Goal: Download file/media

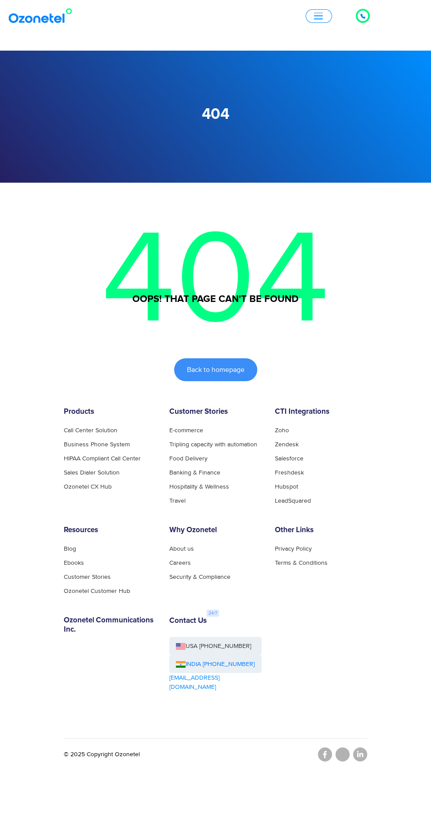
click at [363, 16] on icon at bounding box center [363, 16] width 5 height 5
click at [352, 24] on div "Click to talk to us! Call in progress... 1 2 3 4 5 6 7 8 9 # 0 Products AI & CX…" at bounding box center [215, 16] width 431 height 20
click at [321, 14] on span "button" at bounding box center [318, 16] width 9 height 7
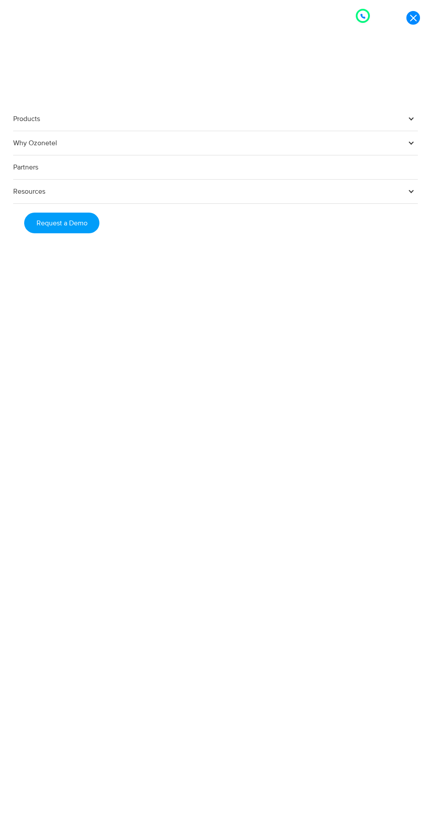
click at [407, 36] on div "Products AI & CX Voice AI Agents Agent Assist Voice of Customer Quality Audits …" at bounding box center [215, 412] width 431 height 824
click at [413, 18] on link at bounding box center [414, 18] width 14 height 14
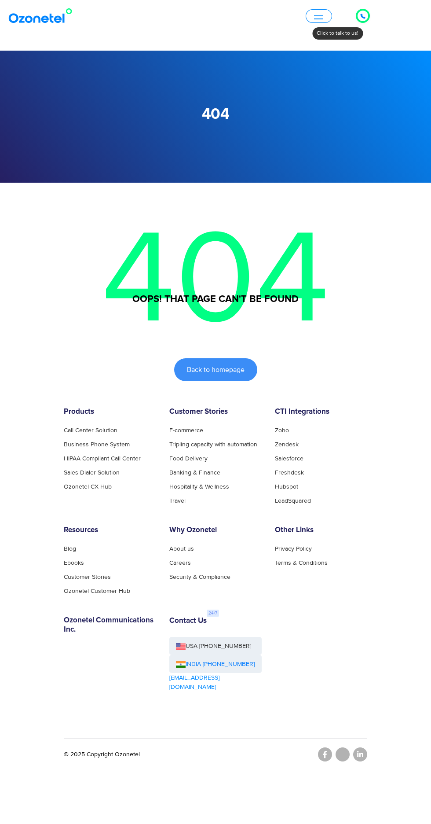
click at [320, 12] on button "button" at bounding box center [319, 16] width 26 height 14
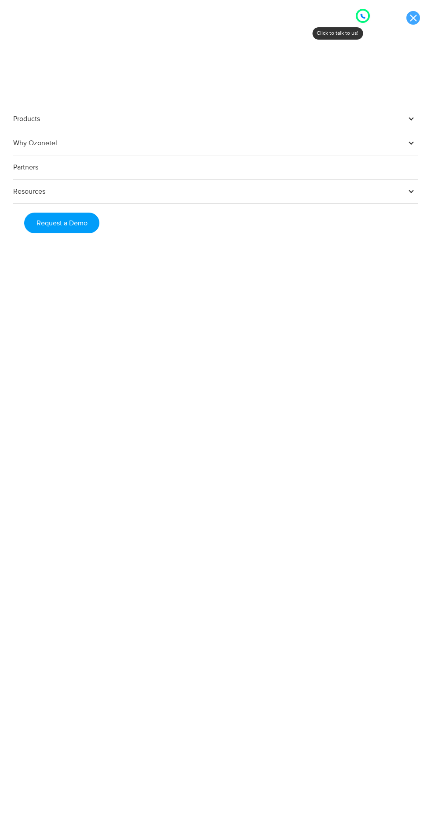
click at [417, 22] on link at bounding box center [414, 18] width 14 height 14
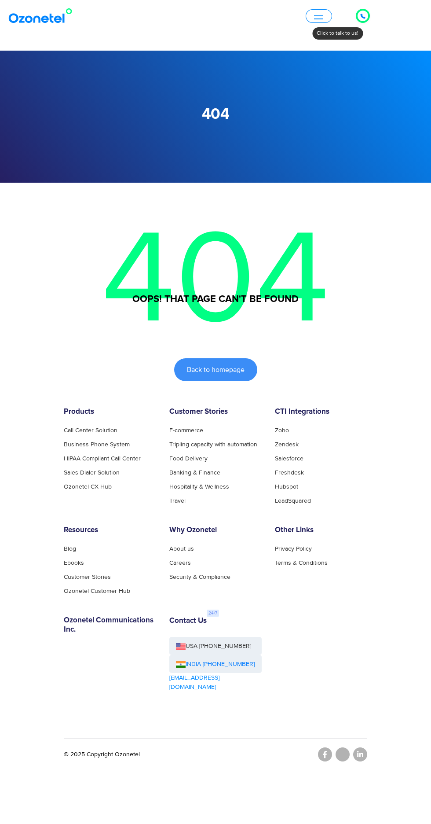
click at [363, 16] on icon at bounding box center [363, 16] width 5 height 5
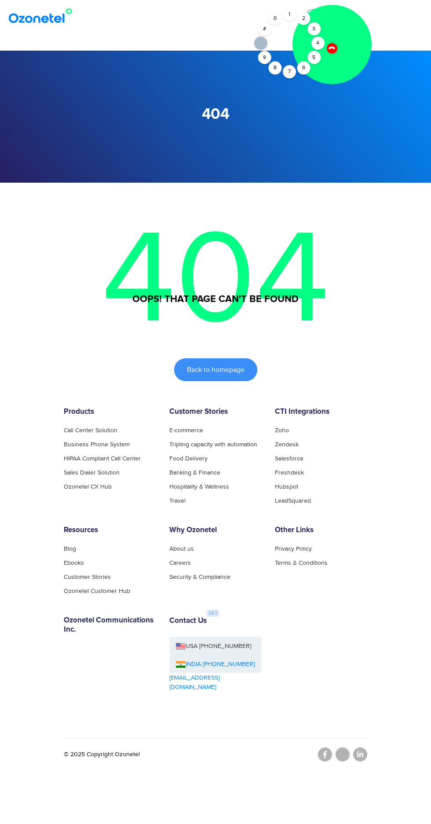
click at [332, 48] on icon at bounding box center [331, 47] width 7 height 7
